Goal: Navigation & Orientation: Find specific page/section

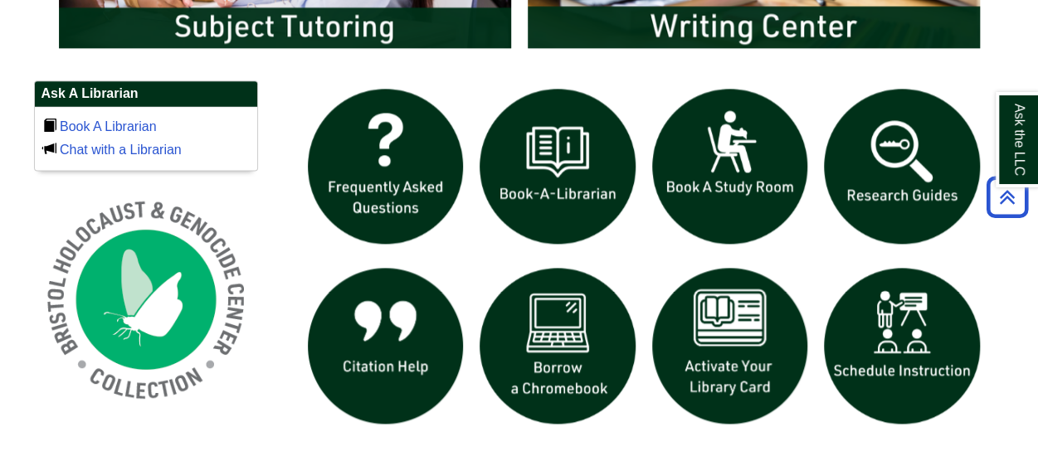
scroll to position [1042, 0]
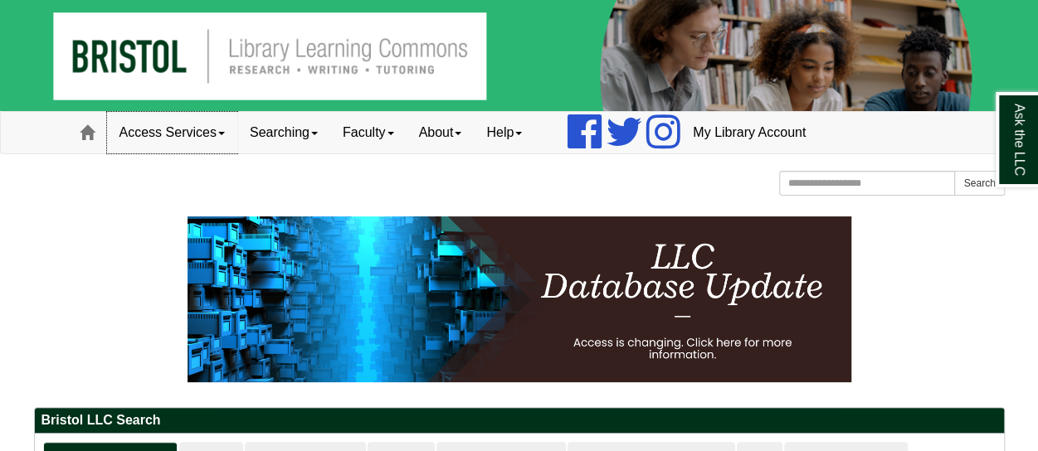
click at [186, 141] on link "Access Services" at bounding box center [172, 132] width 130 height 41
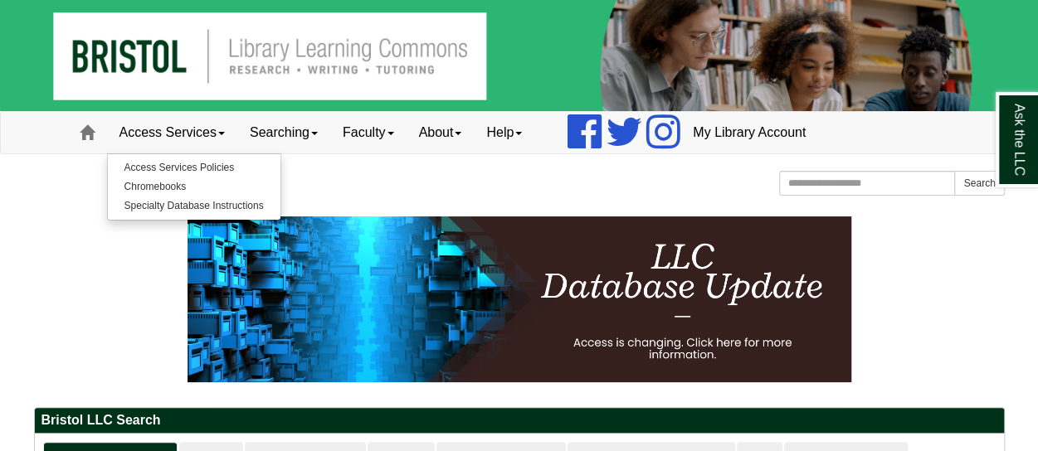
click at [78, 285] on p at bounding box center [519, 299] width 970 height 166
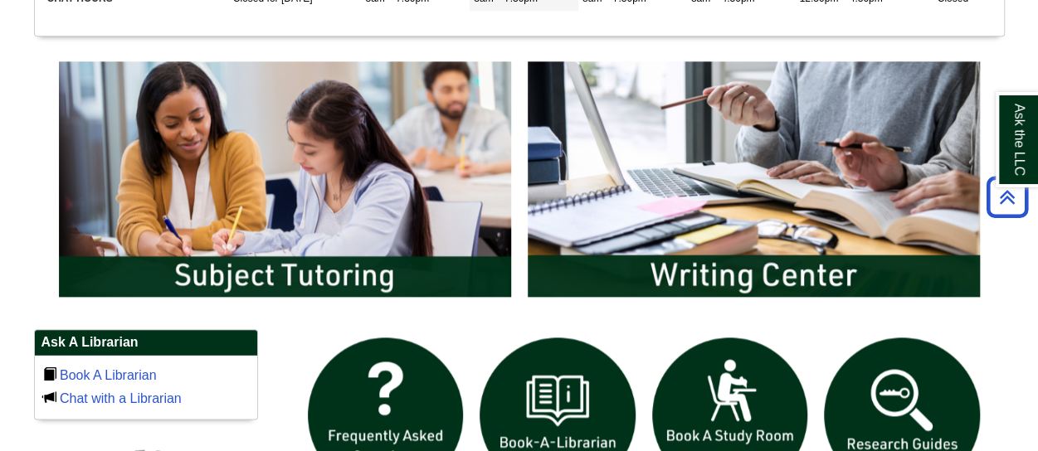
scroll to position [829, 0]
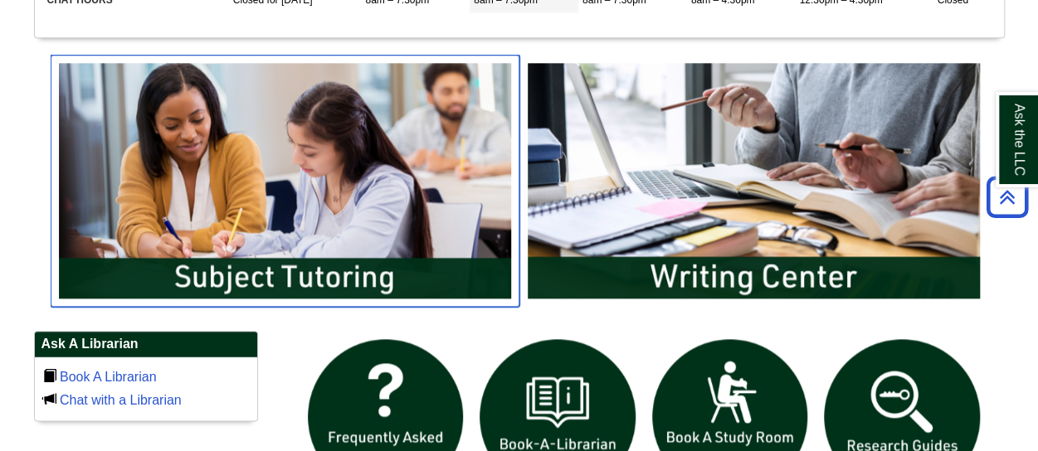
click at [253, 157] on img "slideshow" at bounding box center [285, 181] width 469 height 252
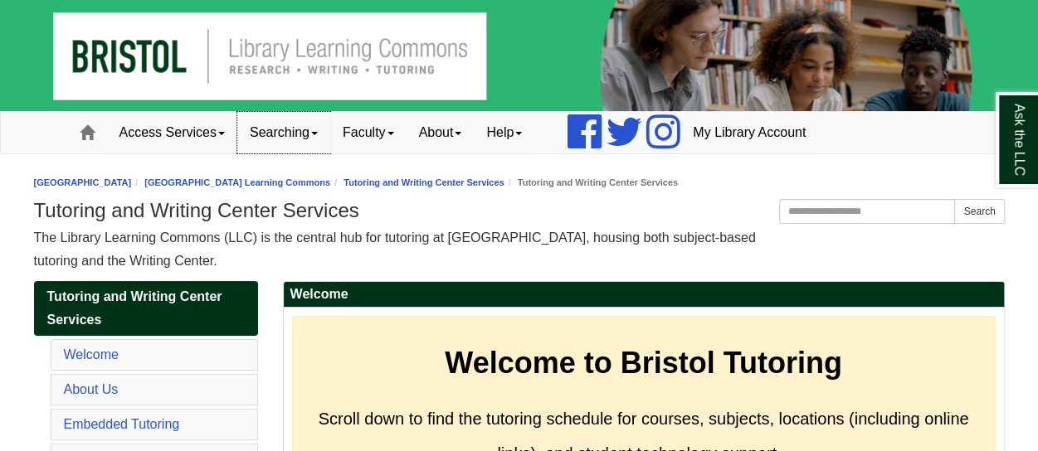
click at [297, 143] on link "Searching" at bounding box center [283, 132] width 93 height 41
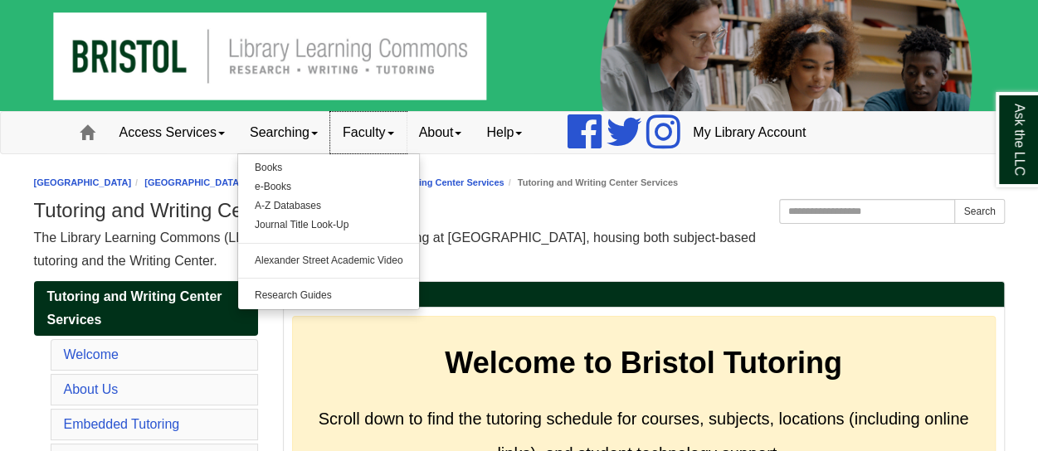
click at [372, 135] on link "Faculty" at bounding box center [368, 132] width 76 height 41
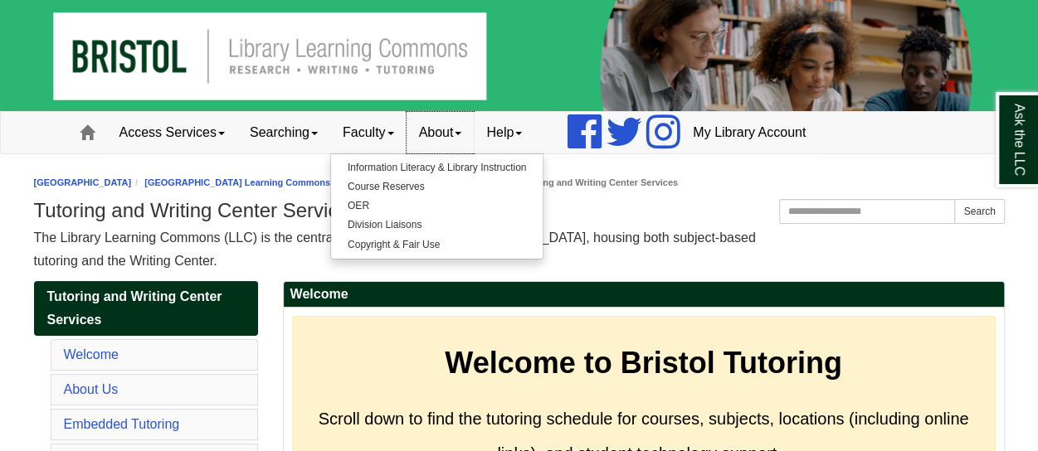
click at [452, 137] on link "About" at bounding box center [440, 132] width 68 height 41
